Goal: Task Accomplishment & Management: Use online tool/utility

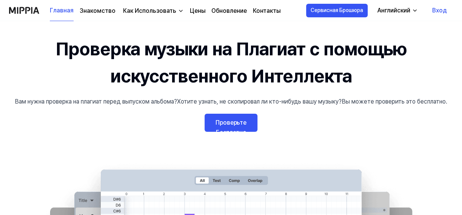
scroll to position [16, 0]
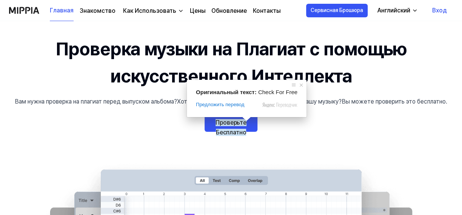
click at [229, 129] on ya-tr-span "Проверьте Бесплатно" at bounding box center [230, 127] width 31 height 17
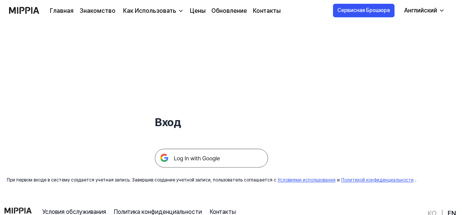
click at [206, 158] on img at bounding box center [211, 158] width 113 height 19
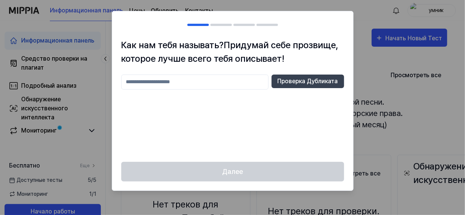
click at [167, 83] on input "text" at bounding box center [194, 82] width 147 height 15
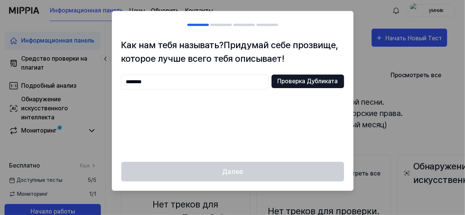
type input "********"
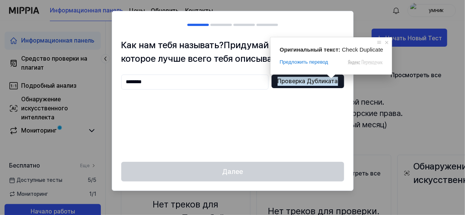
click at [314, 79] on ya-tr-span "Проверка Дубликата" at bounding box center [307, 81] width 60 height 9
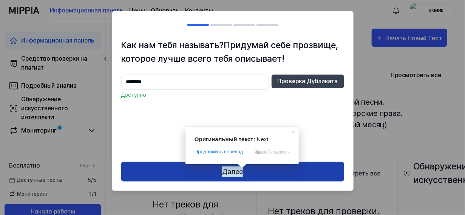
click at [231, 173] on ya-tr-span "Далее" at bounding box center [232, 172] width 21 height 11
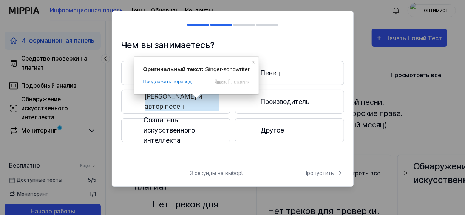
click at [192, 101] on ya-tr-span "[PERSON_NAME] и автор песен" at bounding box center [182, 101] width 74 height 20
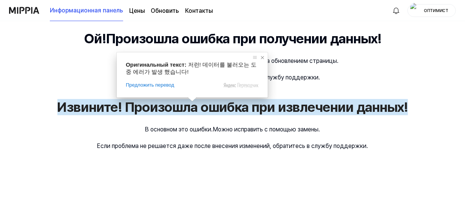
click at [263, 56] on span at bounding box center [262, 58] width 8 height 8
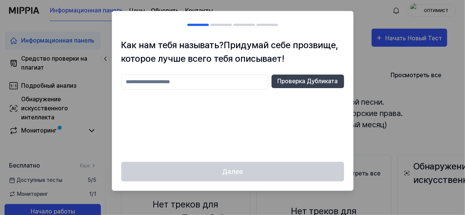
click at [146, 84] on input "text" at bounding box center [194, 82] width 147 height 15
click at [232, 172] on div "Далее" at bounding box center [232, 176] width 241 height 29
click at [143, 82] on input "text" at bounding box center [194, 82] width 147 height 15
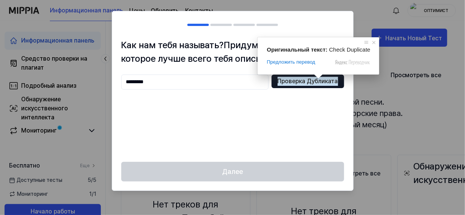
type input "*********"
click at [306, 84] on ya-tr-span "Проверка Дубликата" at bounding box center [307, 81] width 60 height 9
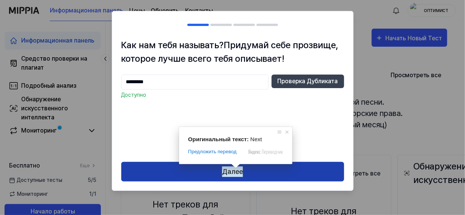
click at [235, 175] on ya-tr-span "Далее" at bounding box center [232, 172] width 21 height 11
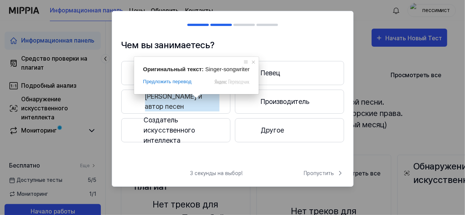
click at [200, 100] on ya-tr-span "[PERSON_NAME] и автор песен" at bounding box center [182, 101] width 74 height 20
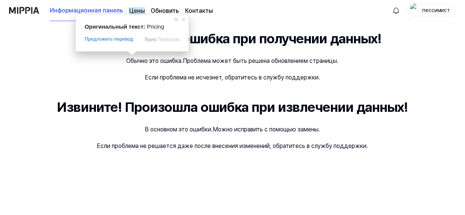
click at [134, 10] on ya-tr-span "Цены" at bounding box center [136, 10] width 15 height 7
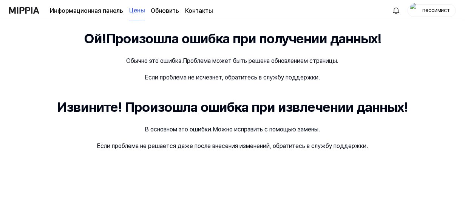
click at [134, 10] on ya-tr-span "Цены" at bounding box center [136, 10] width 15 height 9
